Goal: Transaction & Acquisition: Purchase product/service

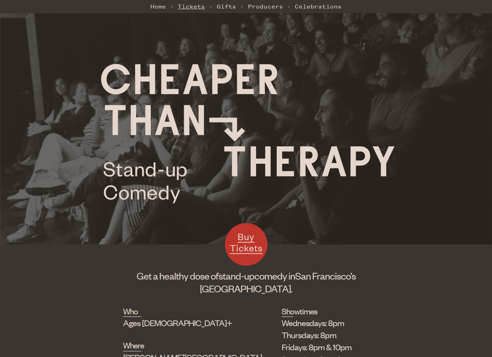
click at [185, 6] on link "Tickets" at bounding box center [191, 6] width 27 height 14
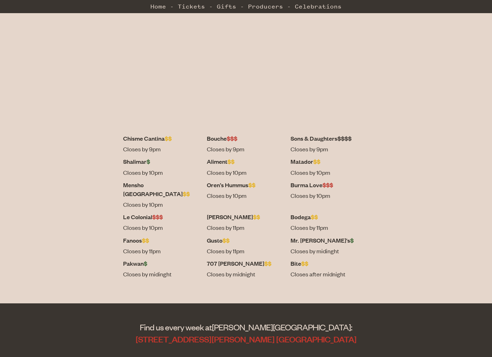
scroll to position [221, 0]
click at [156, 258] on dt "Pakwan $" at bounding box center [162, 262] width 78 height 9
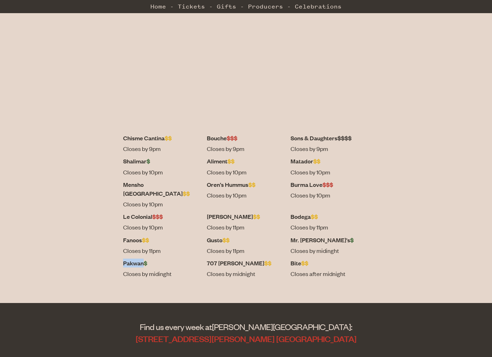
click at [156, 258] on dt "Pakwan $" at bounding box center [162, 262] width 78 height 9
click at [223, 140] on dt "Bouche $$$" at bounding box center [246, 138] width 78 height 9
click at [291, 185] on dt "Burma Love $$$" at bounding box center [330, 184] width 78 height 9
drag, startPoint x: 291, startPoint y: 185, endPoint x: 307, endPoint y: 186, distance: 15.7
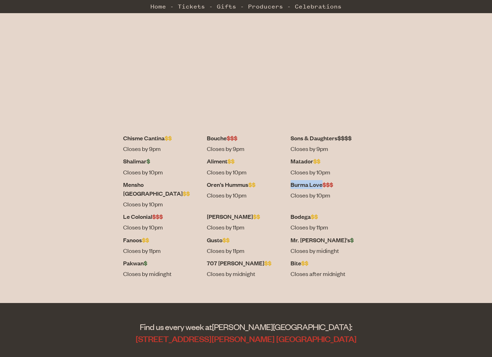
click at [307, 186] on dt "Burma Love $$$" at bounding box center [330, 184] width 78 height 9
click at [159, 186] on dt "Mensho Tokyo $$" at bounding box center [162, 189] width 78 height 18
drag, startPoint x: 159, startPoint y: 186, endPoint x: 170, endPoint y: 185, distance: 11.4
click at [170, 185] on dt "Mensho Tokyo $$" at bounding box center [162, 189] width 78 height 18
click at [293, 188] on dt "Burma Love $$$" at bounding box center [330, 184] width 78 height 9
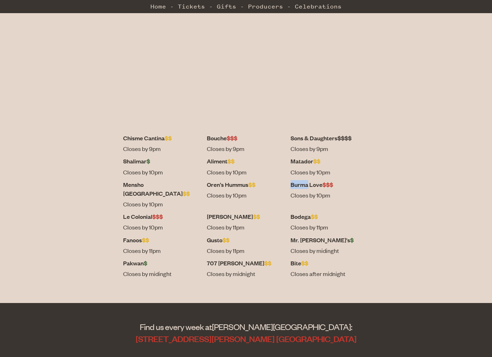
click at [293, 188] on dt "Burma Love $$$" at bounding box center [330, 184] width 78 height 9
